Goal: Navigation & Orientation: Find specific page/section

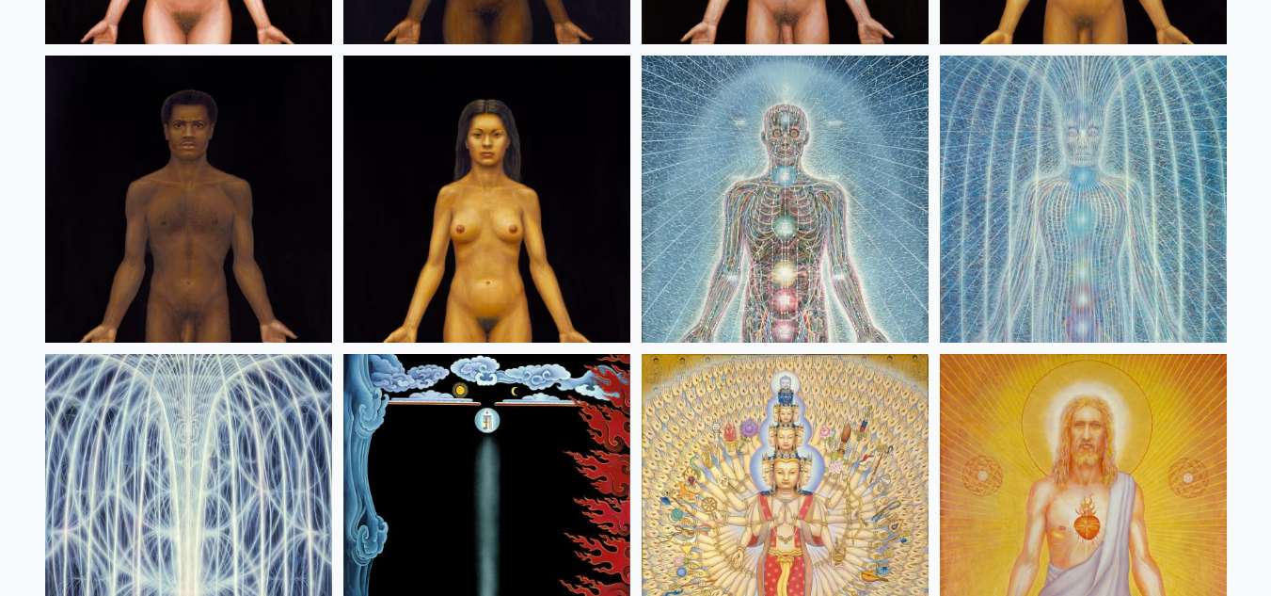
scroll to position [1035, 0]
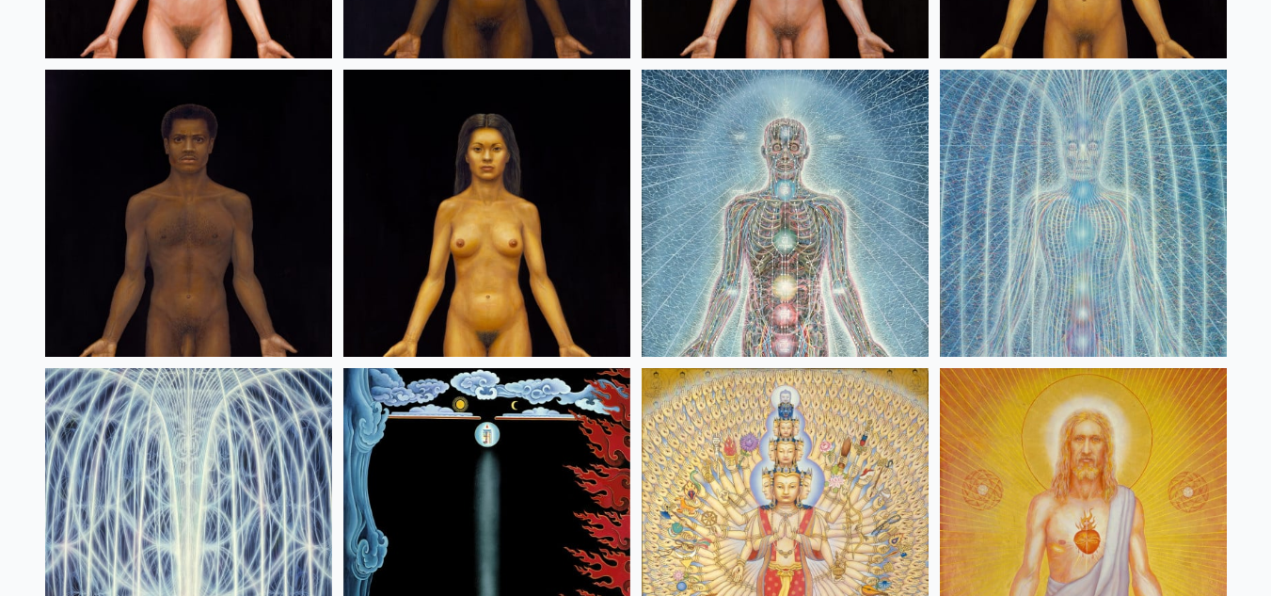
click at [498, 209] on img at bounding box center [487, 213] width 287 height 287
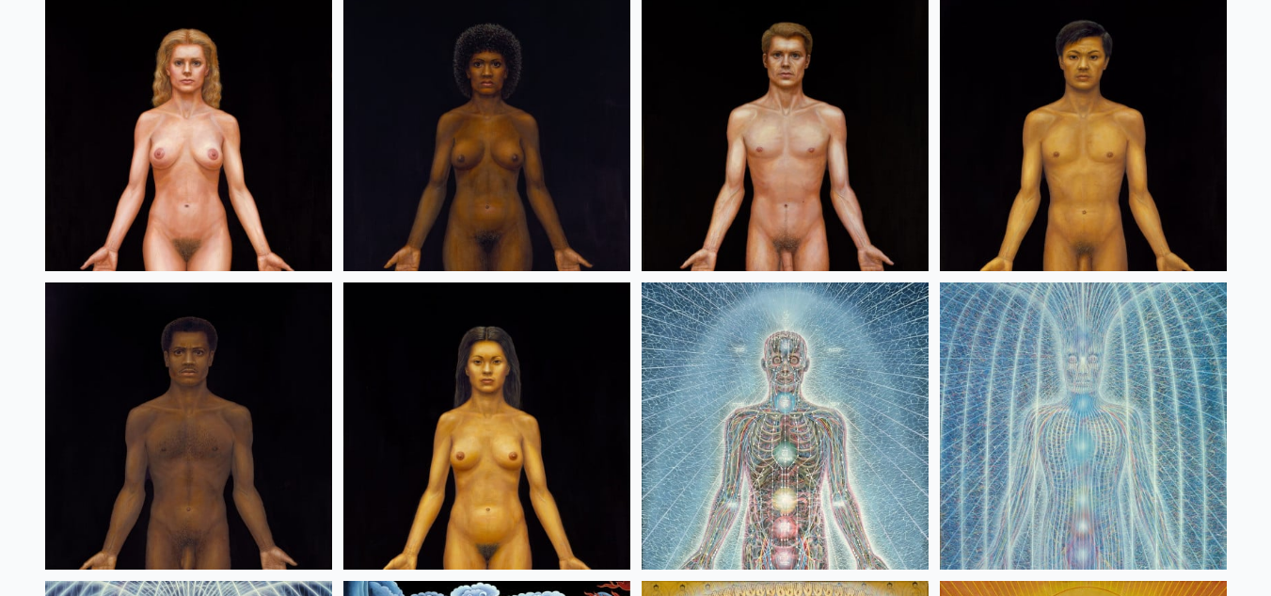
scroll to position [847, 0]
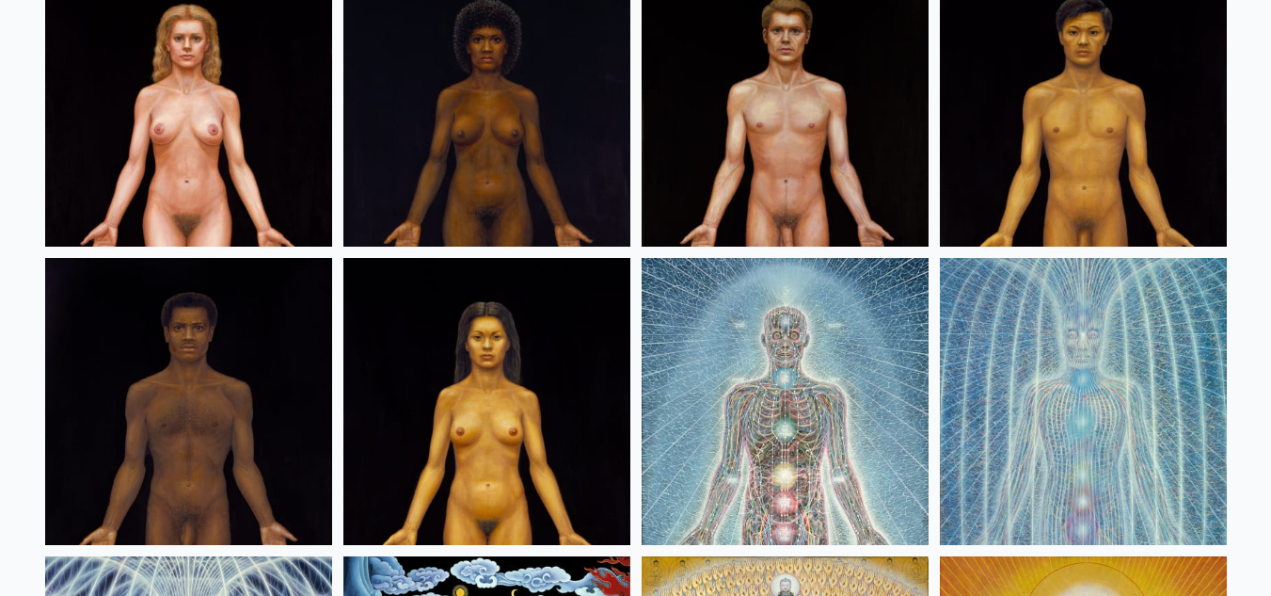
click at [879, 152] on img at bounding box center [785, 103] width 287 height 287
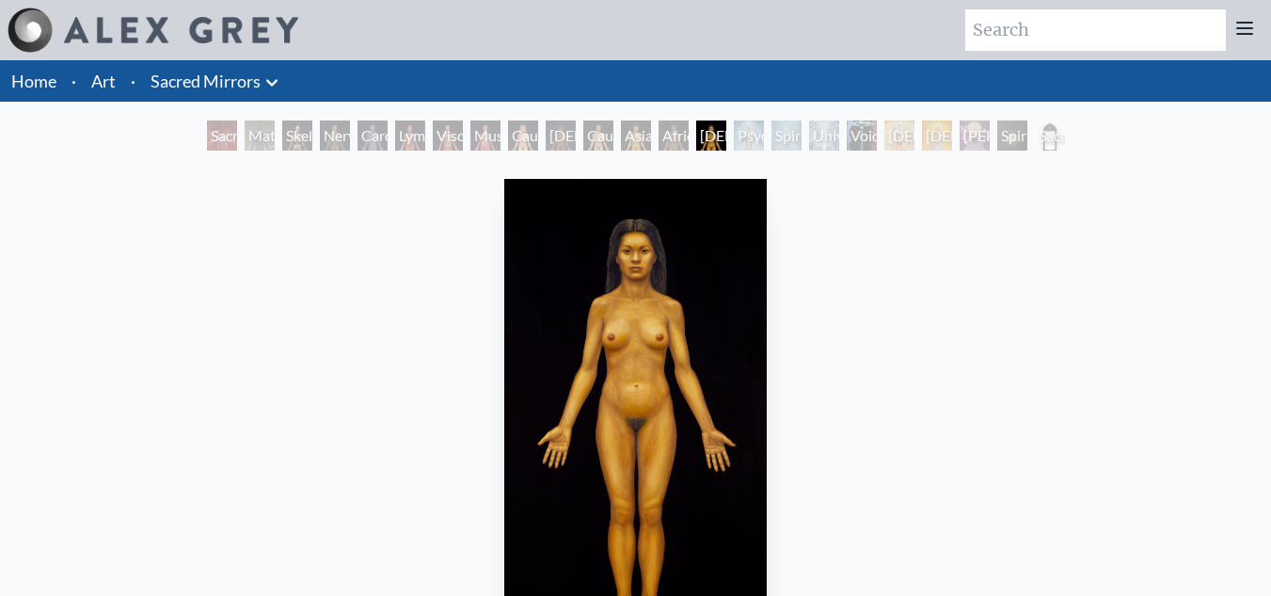
click at [657, 268] on img "14 / 23" at bounding box center [635, 417] width 263 height 476
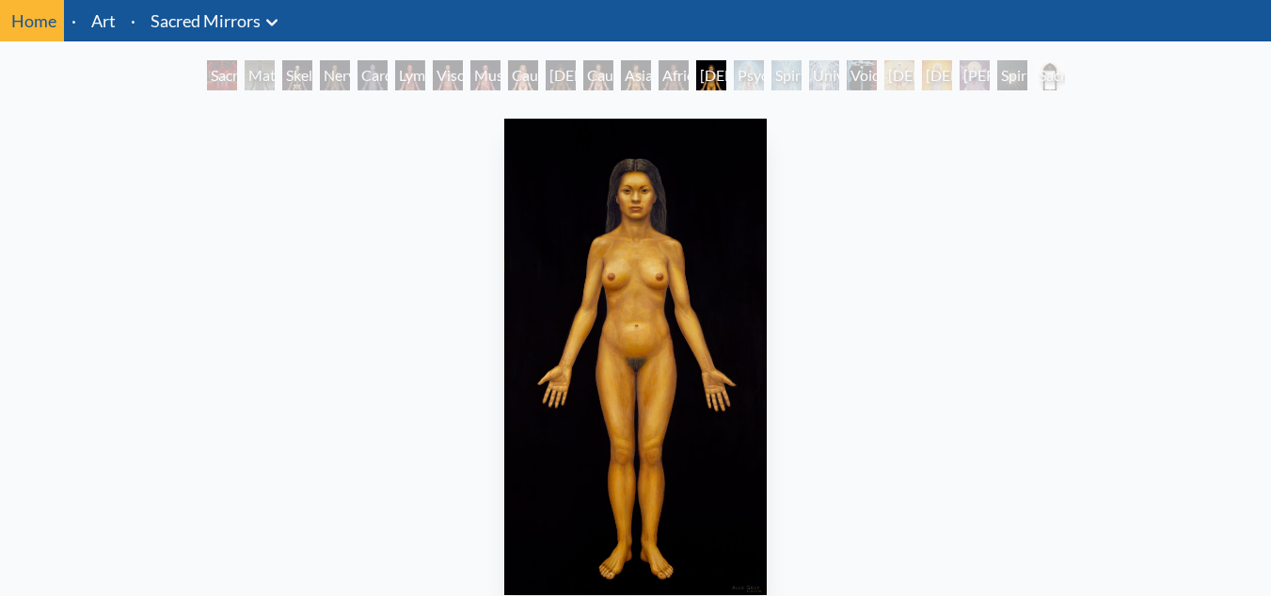
scroll to position [94, 0]
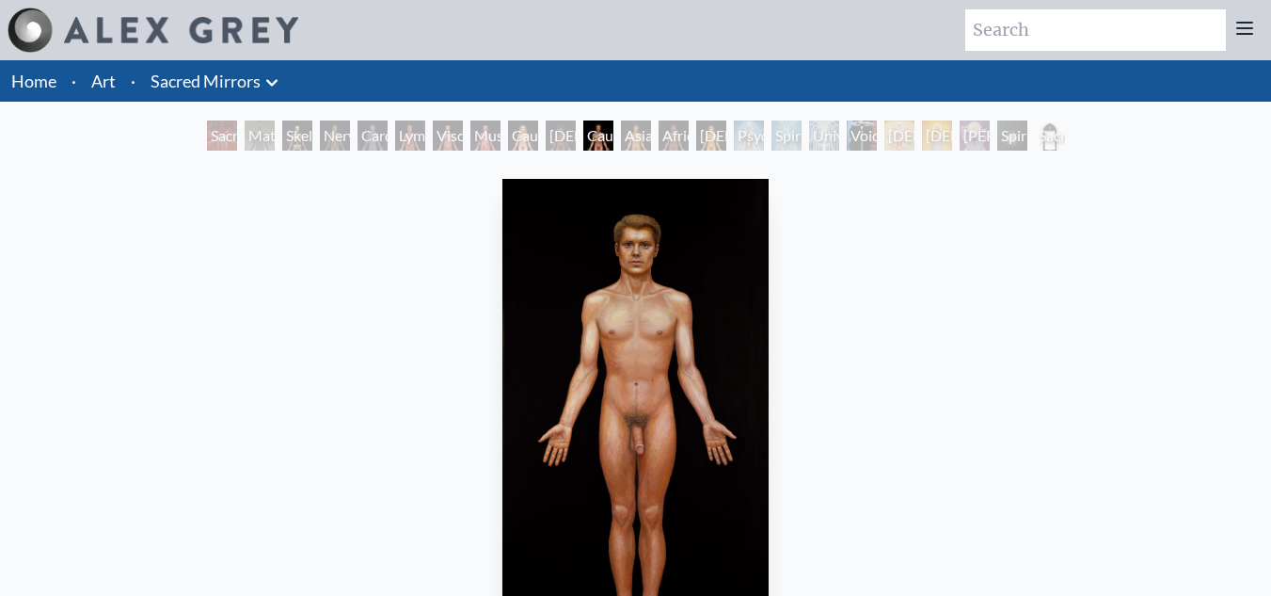
click at [262, 88] on icon at bounding box center [272, 83] width 23 height 23
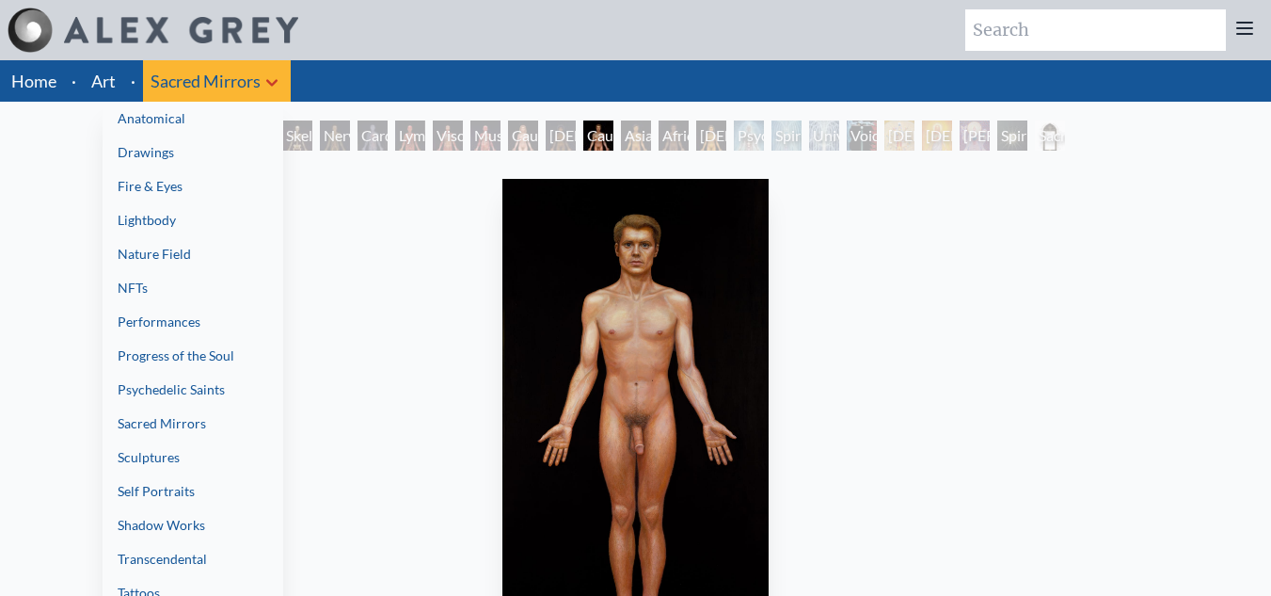
click at [128, 248] on link "Nature Field" at bounding box center [193, 254] width 181 height 34
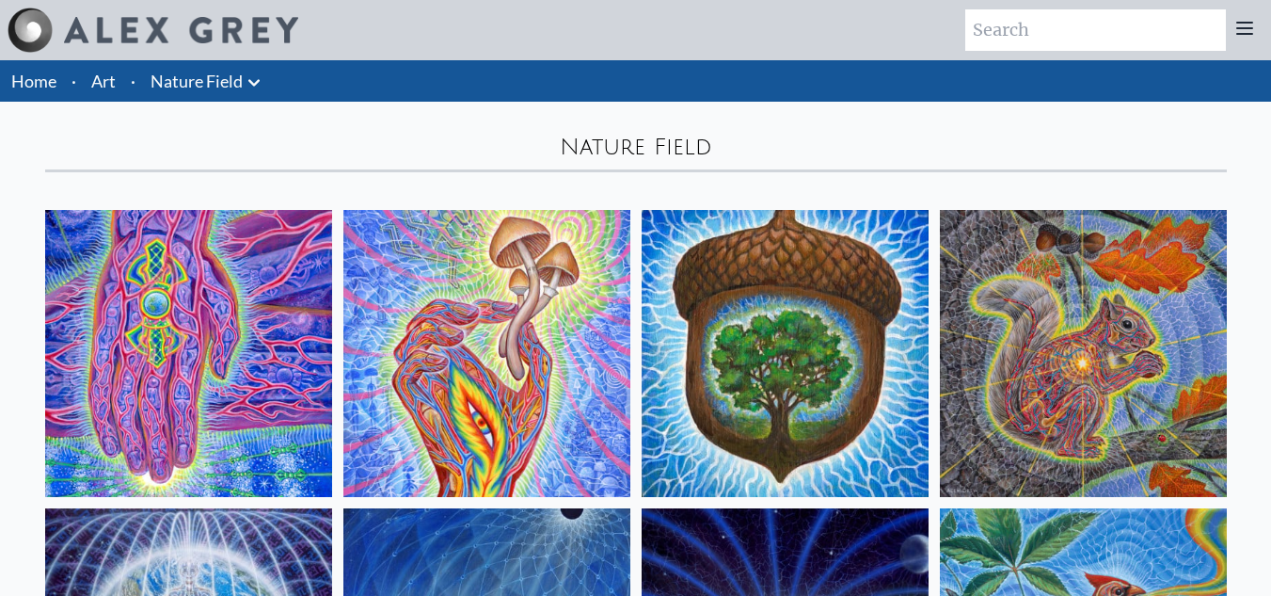
click at [214, 73] on link "Nature Field" at bounding box center [197, 81] width 92 height 26
click at [252, 79] on icon at bounding box center [254, 83] width 23 height 23
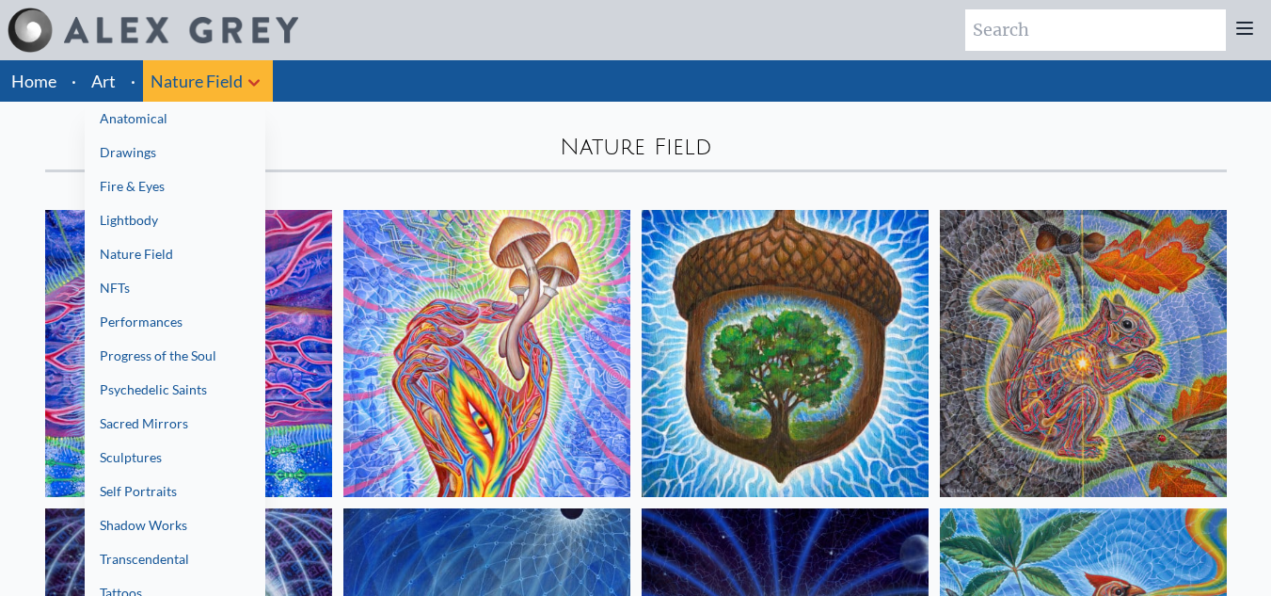
click at [184, 502] on link "Self Portraits" at bounding box center [175, 491] width 181 height 34
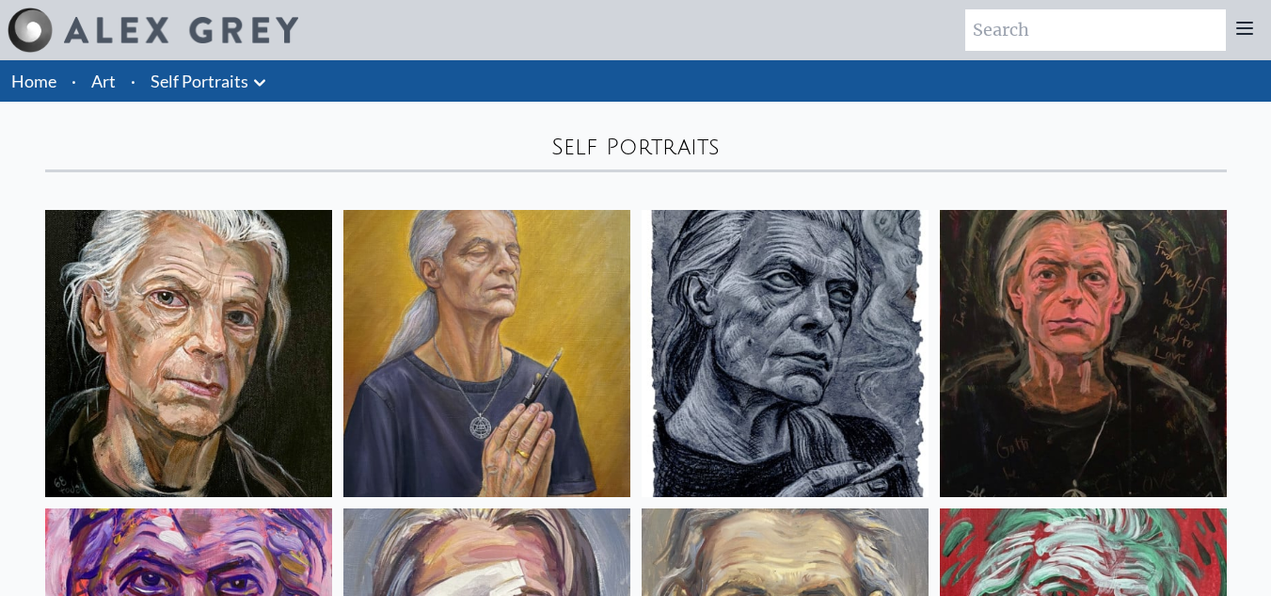
click at [273, 80] on li "Self Portraits Anatomical Drawings" at bounding box center [211, 80] width 136 height 41
click at [253, 80] on icon at bounding box center [259, 83] width 23 height 23
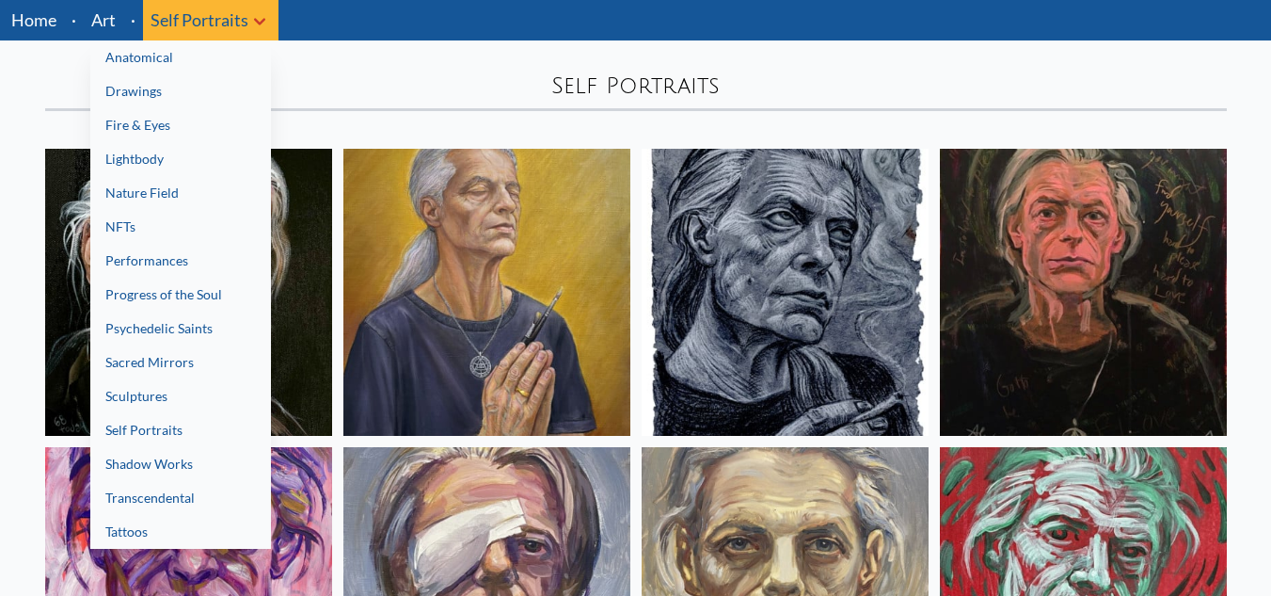
scroll to position [94, 0]
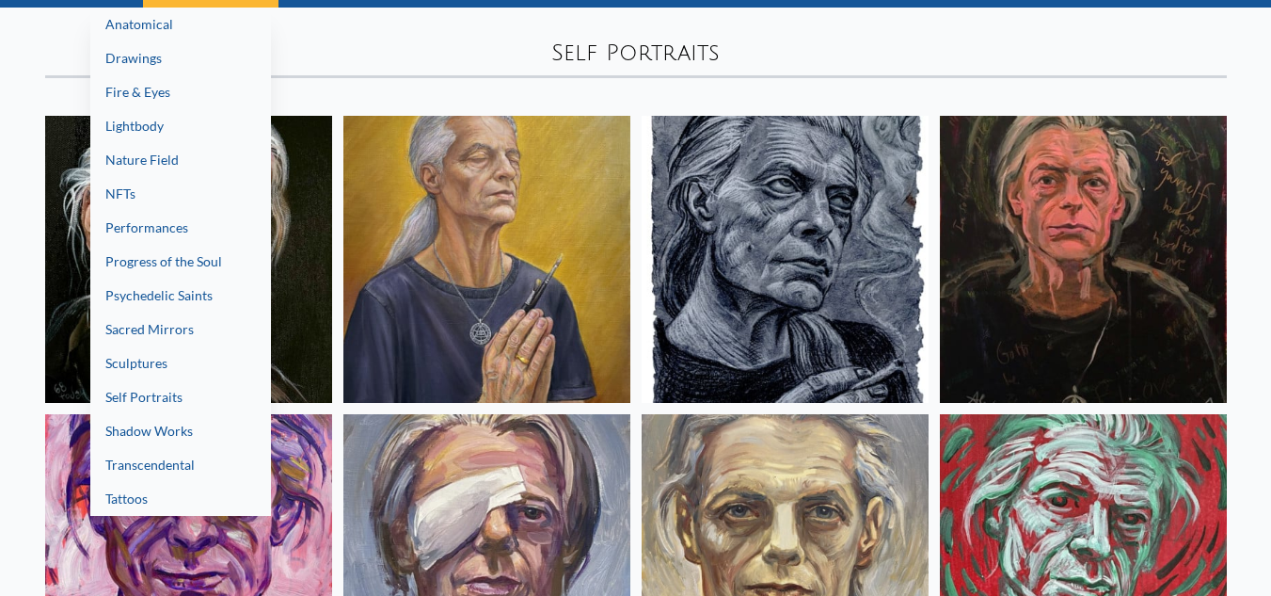
click at [168, 73] on link "Drawings" at bounding box center [180, 58] width 181 height 34
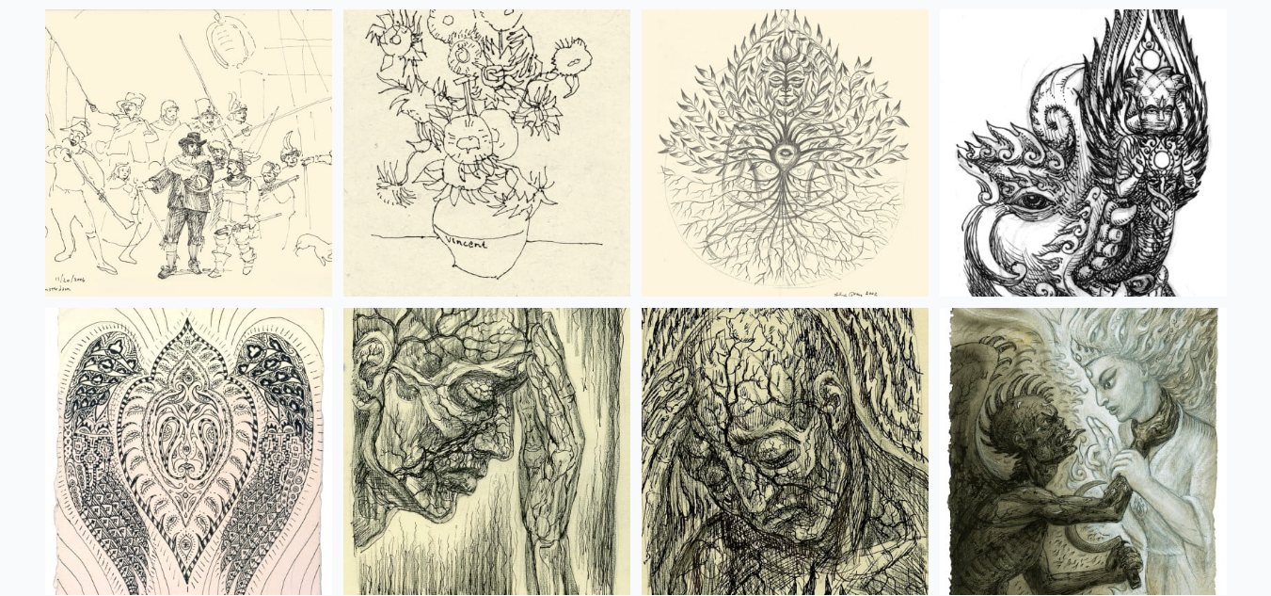
scroll to position [1694, 0]
